Goal: Find specific page/section: Find specific page/section

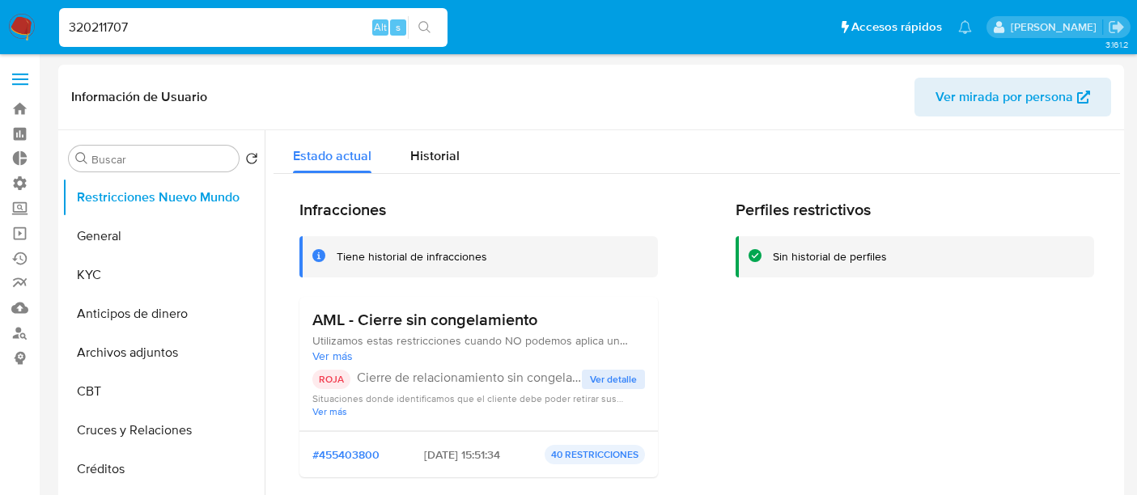
select select "10"
click at [16, 70] on label at bounding box center [20, 79] width 40 height 34
click at [0, 0] on input "checkbox" at bounding box center [0, 0] width 0 height 0
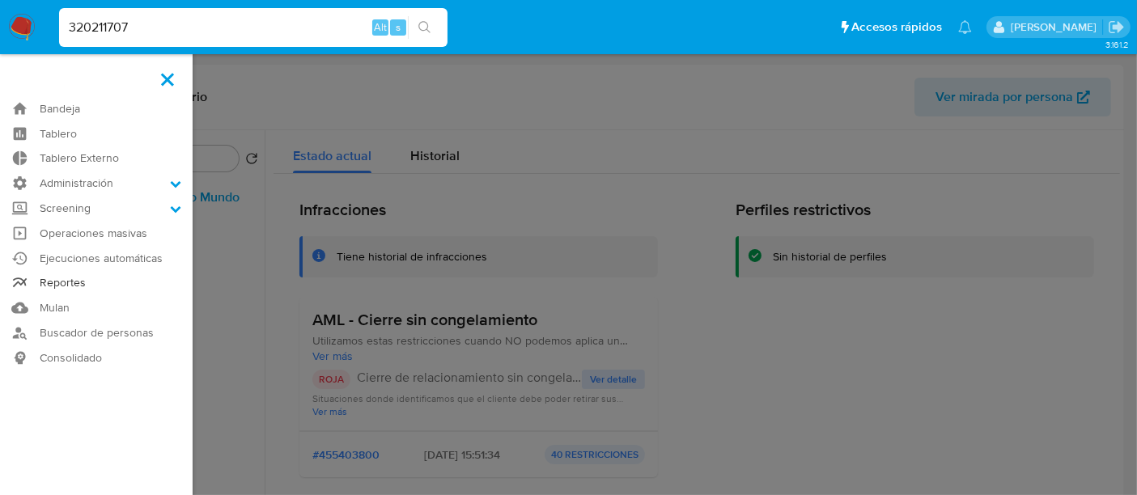
click at [74, 283] on link "Reportes" at bounding box center [96, 283] width 193 height 25
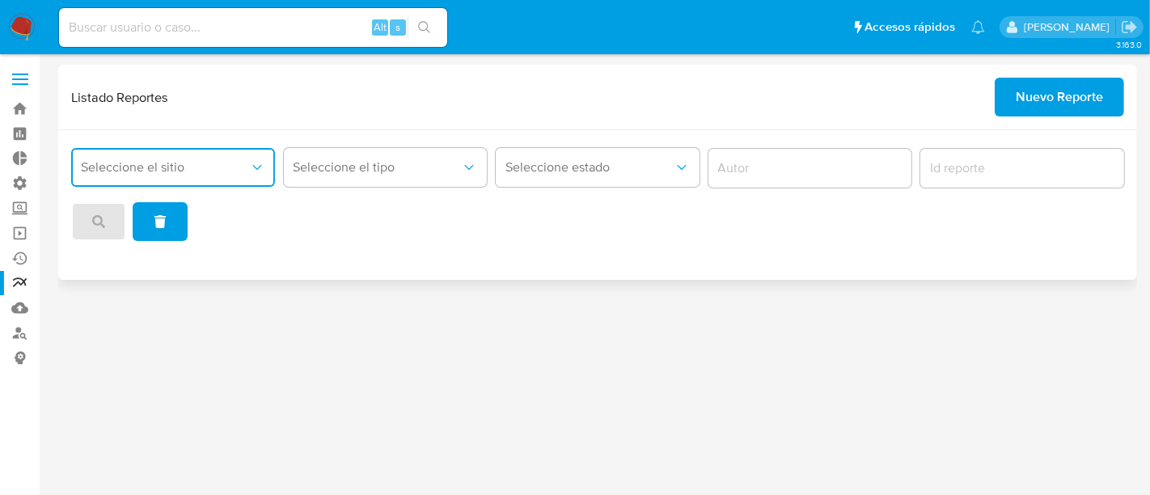
click at [151, 158] on button "Seleccione el sitio" at bounding box center [173, 167] width 204 height 39
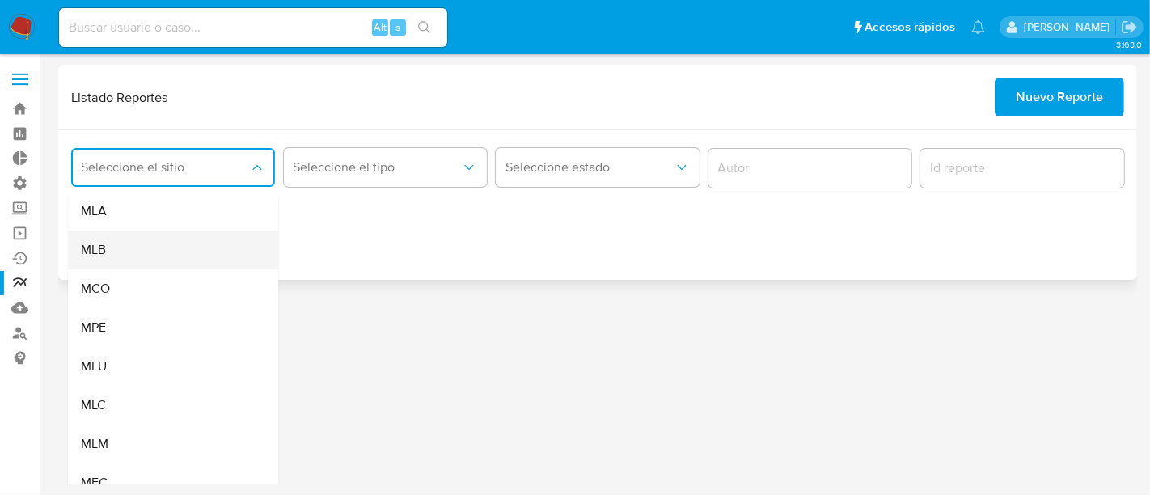
click at [150, 259] on div "MLB" at bounding box center [168, 250] width 175 height 39
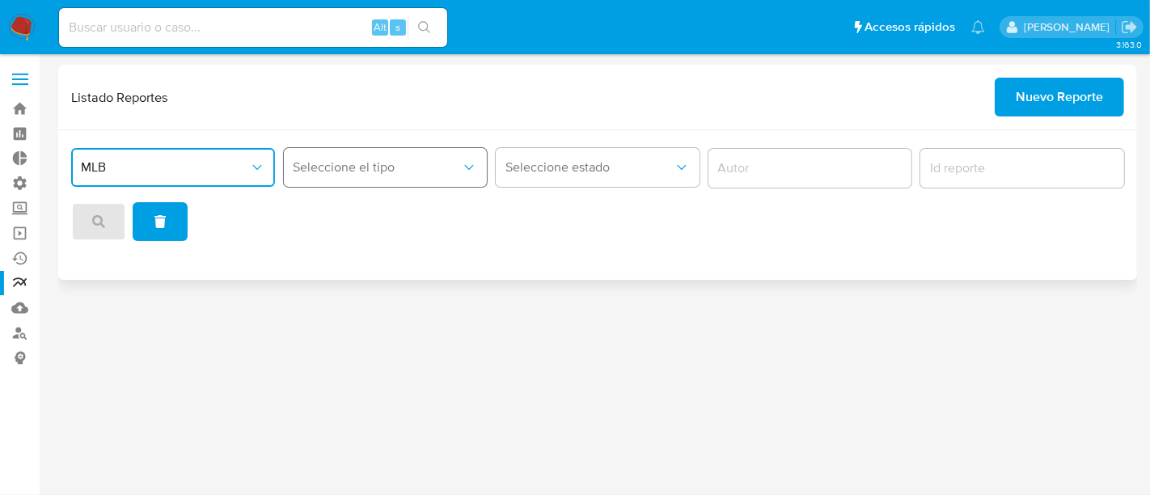
click at [460, 149] on button "Seleccione el tipo" at bounding box center [386, 167] width 204 height 39
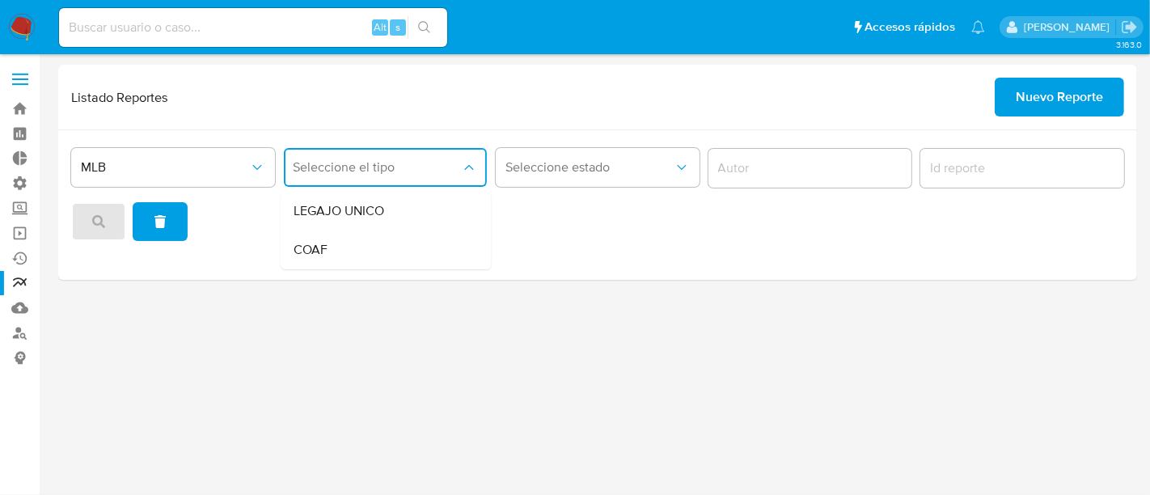
click at [532, 413] on div "3.163.0" at bounding box center [597, 275] width 1079 height 420
